Goal: Information Seeking & Learning: Learn about a topic

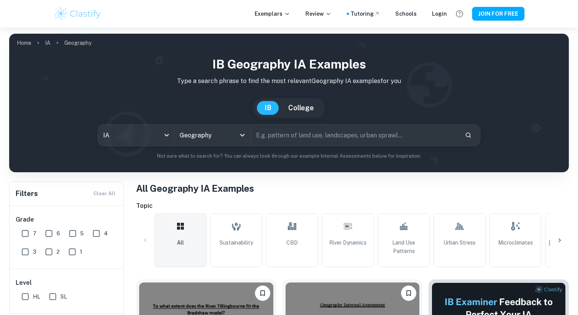
scroll to position [127, 0]
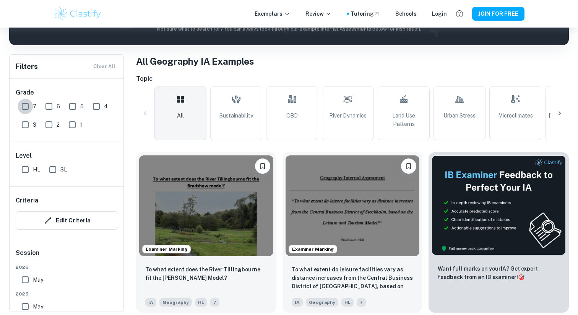
click at [23, 105] on input "7" at bounding box center [25, 106] width 15 height 15
checkbox input "true"
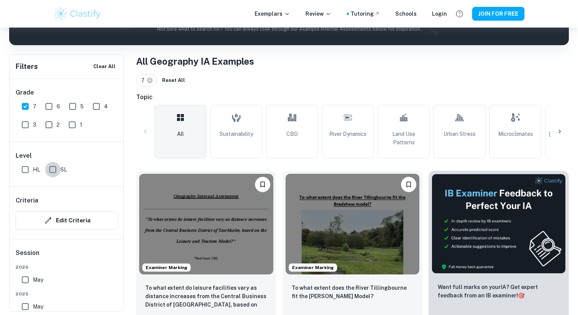
click at [51, 170] on input "SL" at bounding box center [52, 169] width 15 height 15
checkbox input "true"
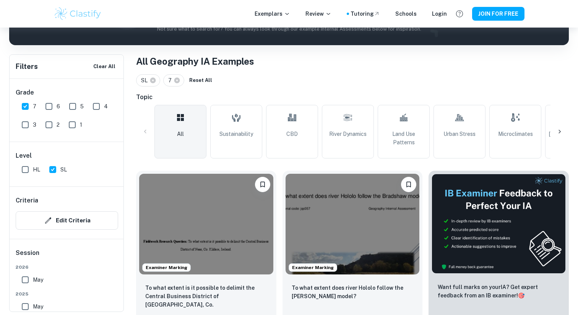
click at [26, 167] on input "HL" at bounding box center [25, 169] width 15 height 15
checkbox input "true"
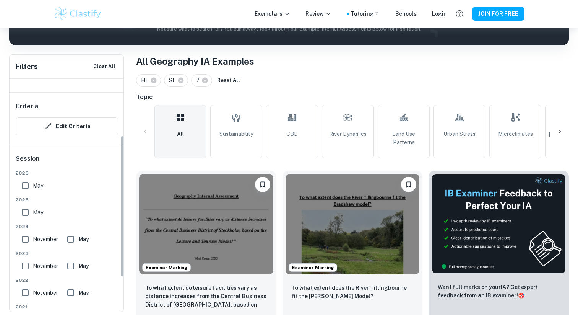
scroll to position [94, 0]
click at [28, 188] on input "May" at bounding box center [25, 184] width 15 height 15
checkbox input "true"
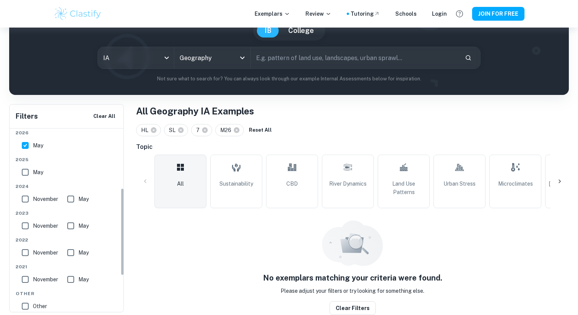
scroll to position [198, 0]
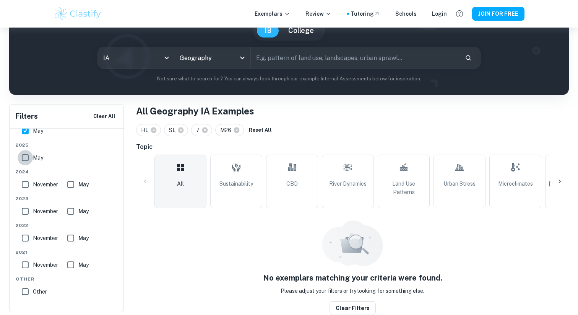
click at [25, 156] on input "May" at bounding box center [25, 157] width 15 height 15
checkbox input "true"
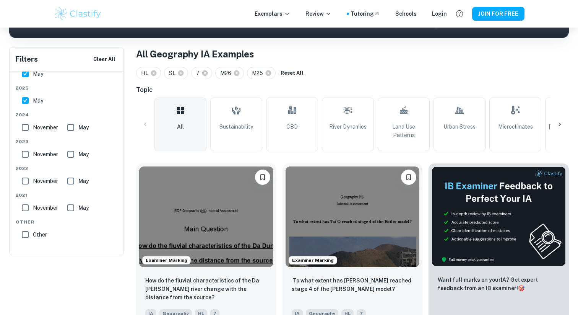
scroll to position [127, 0]
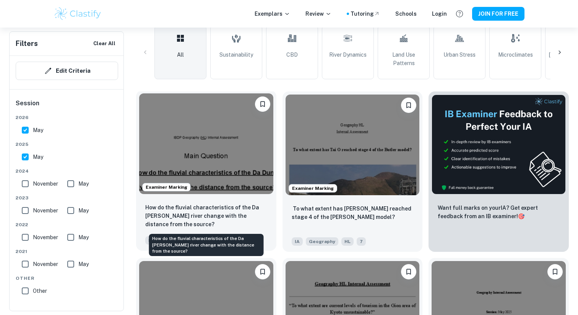
click at [233, 217] on p "How do the fluvial characteristics of the Da [PERSON_NAME] river change with th…" at bounding box center [206, 215] width 122 height 25
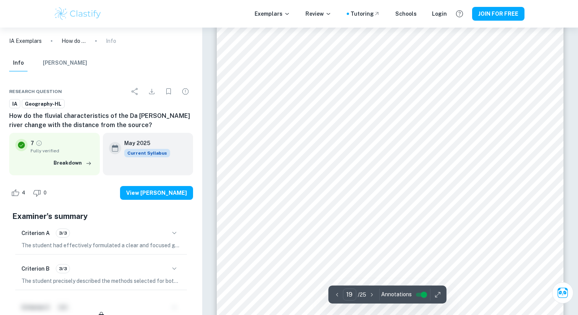
scroll to position [9166, 0]
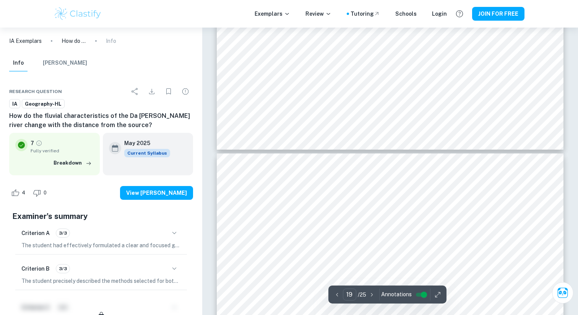
type input "20"
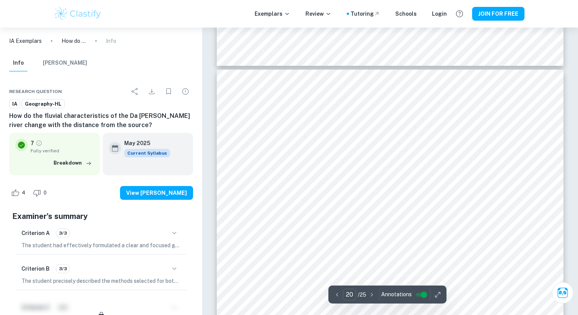
scroll to position [9565, 0]
